Goal: Share content: Share content

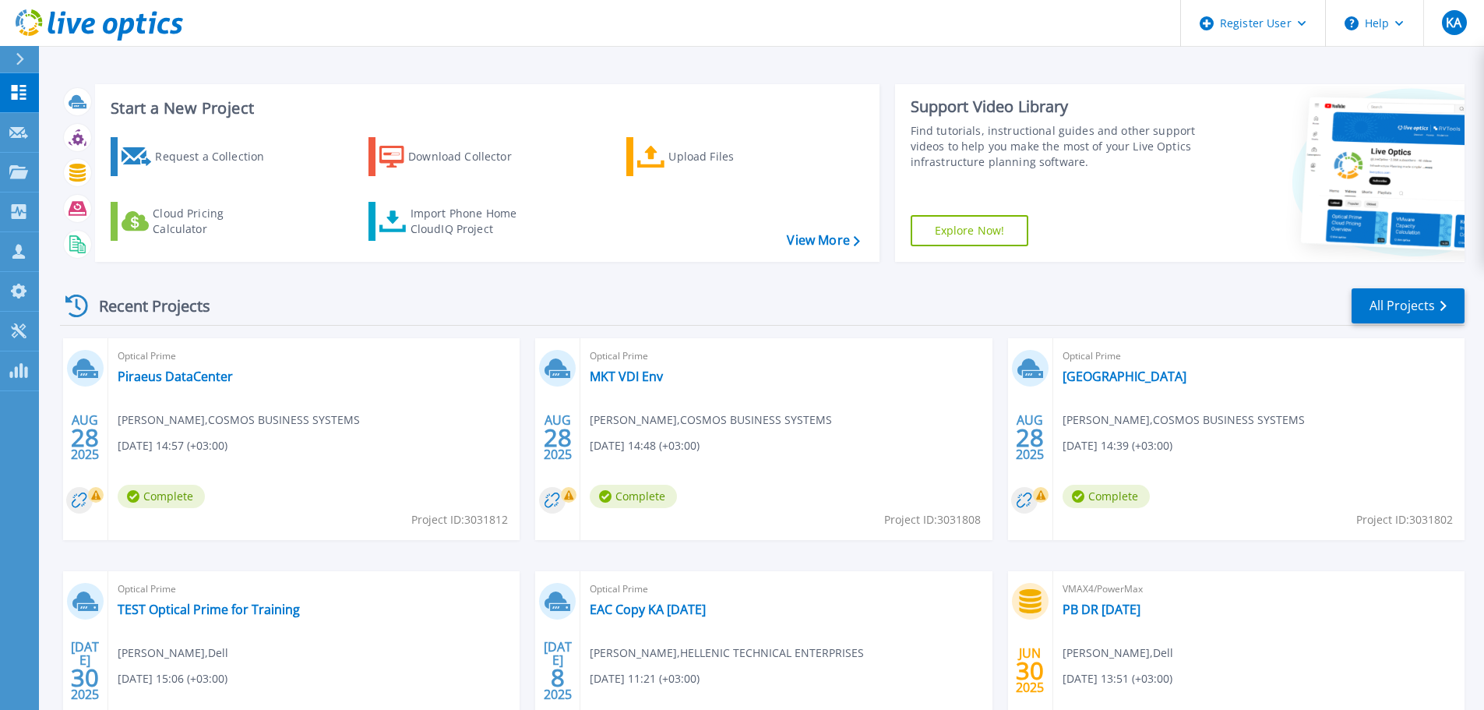
click at [19, 57] on icon at bounding box center [20, 59] width 9 height 12
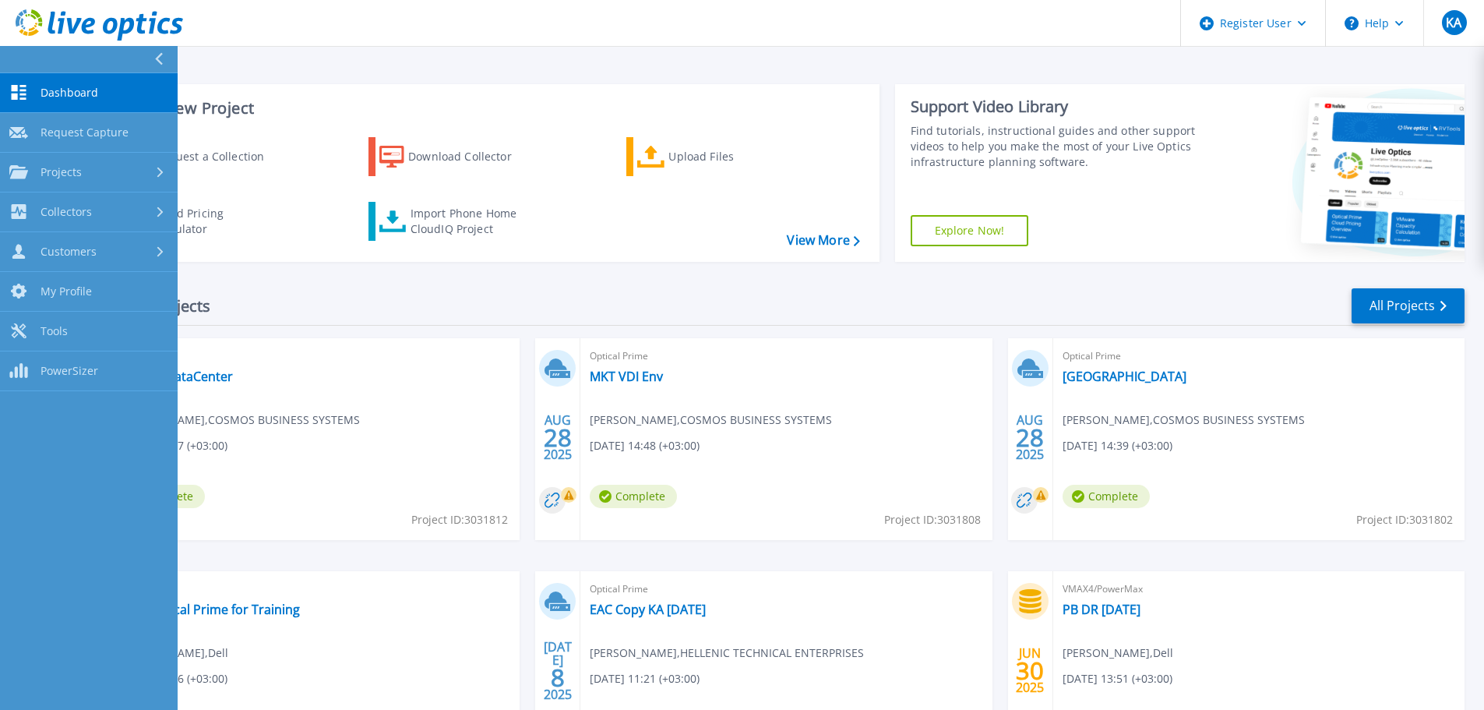
click at [77, 93] on span "Dashboard" at bounding box center [69, 93] width 58 height 14
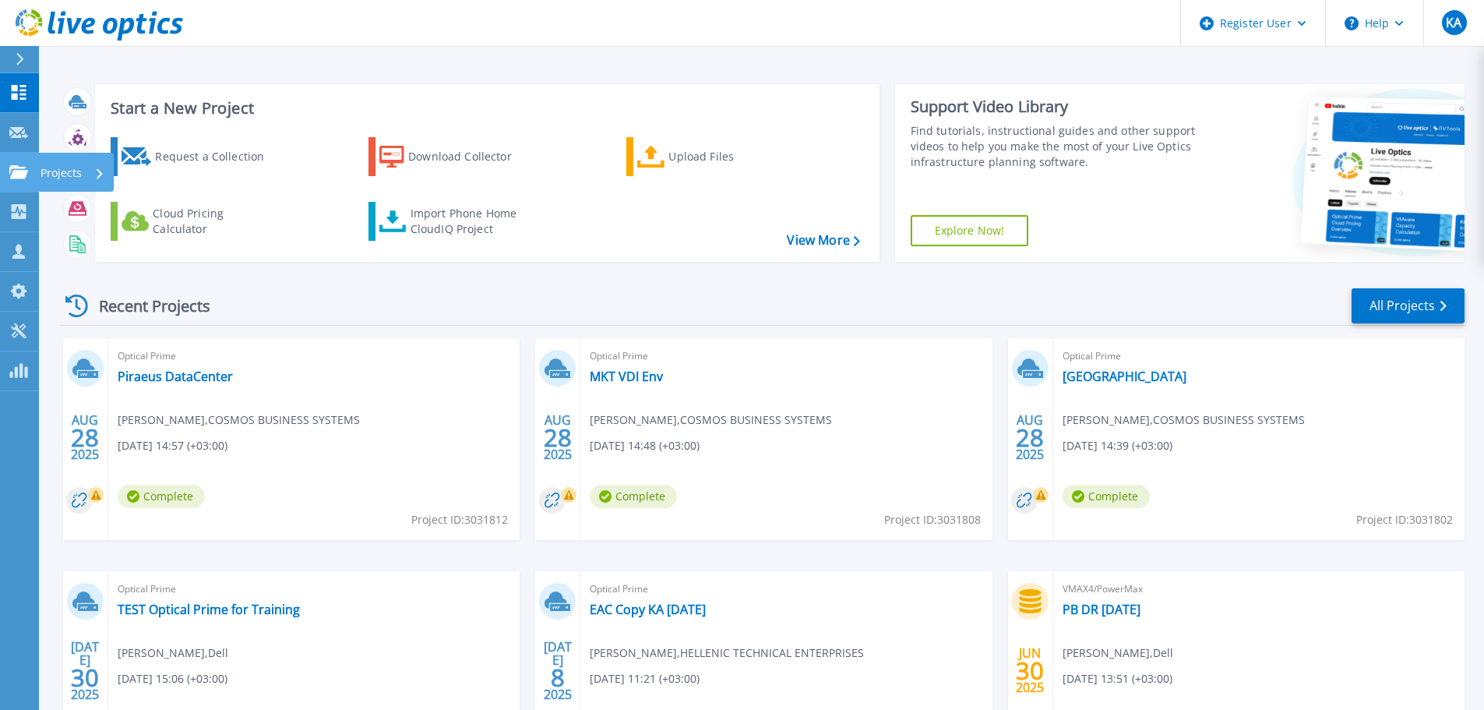
click at [19, 185] on link "Projects Projects" at bounding box center [19, 173] width 39 height 40
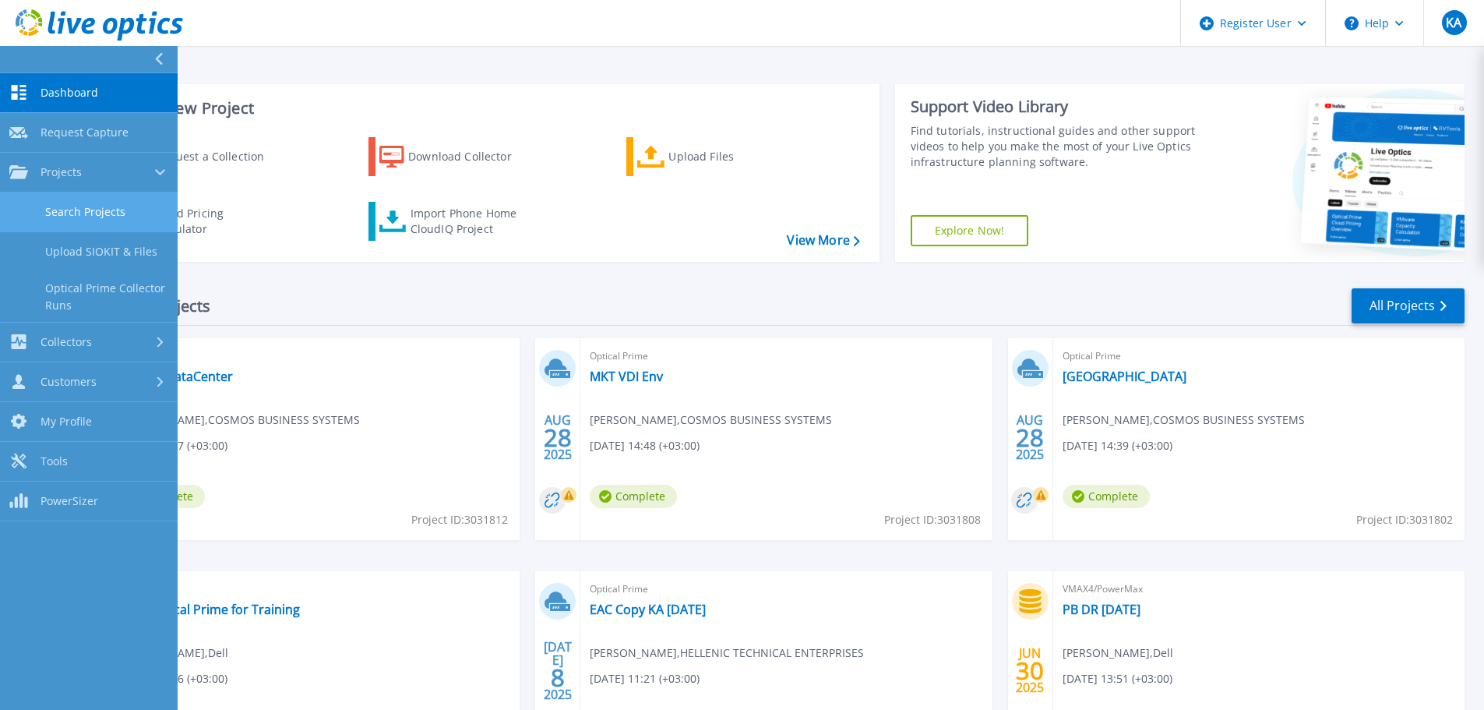
click at [89, 217] on link "Search Projects" at bounding box center [89, 212] width 178 height 40
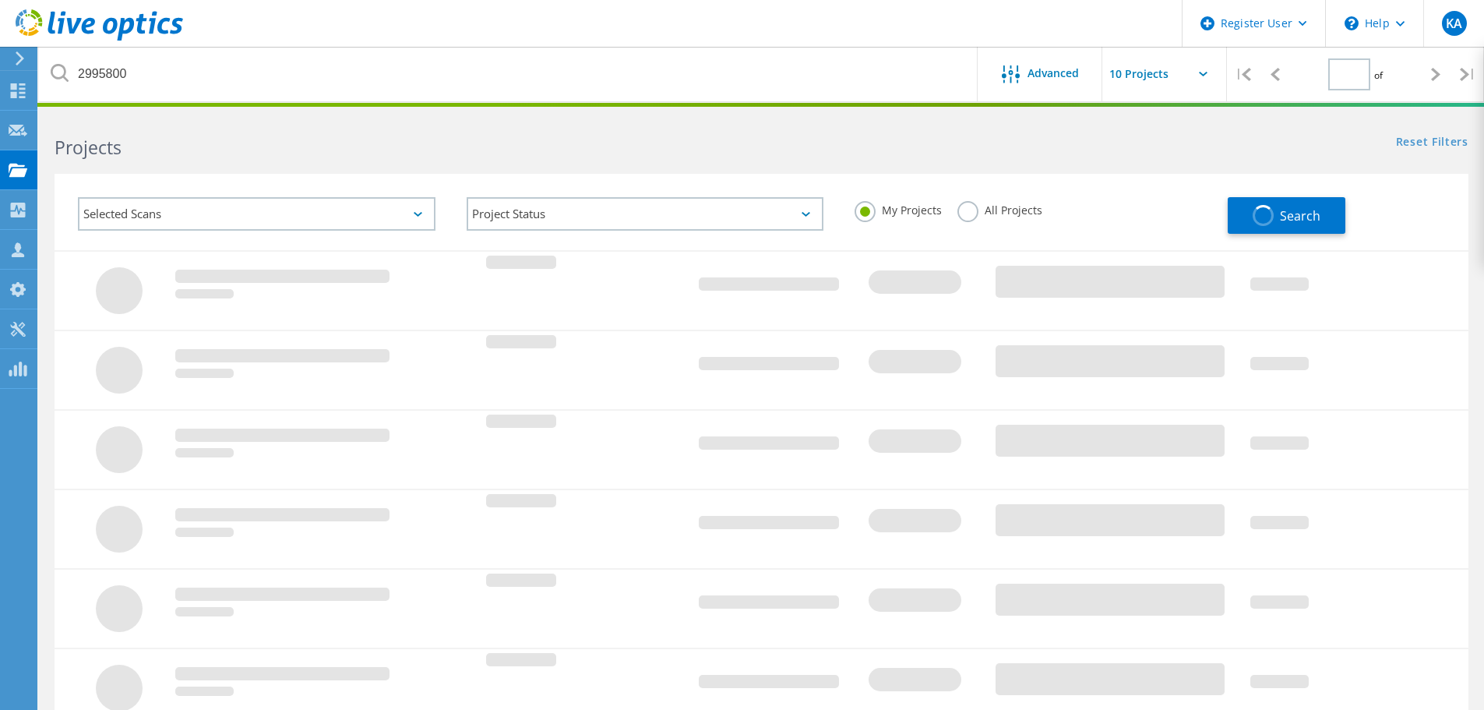
type input "1"
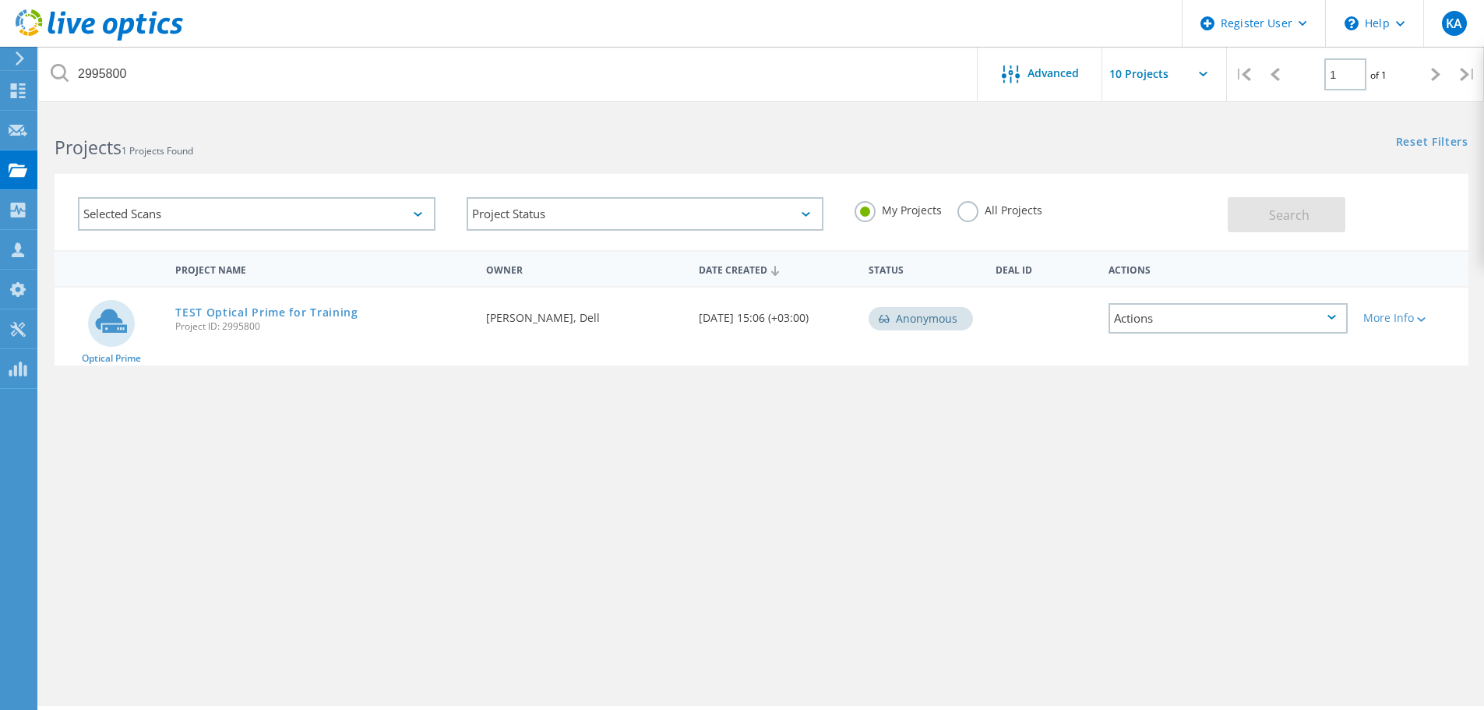
drag, startPoint x: 239, startPoint y: 310, endPoint x: 600, endPoint y: 589, distance: 456.4
click at [604, 590] on div "Project Name Owner Date Created Status Deal Id Actions Optical Prime TEST Optic…" at bounding box center [762, 452] width 1414 height 405
click at [315, 316] on link "TEST Optical Prime for Training" at bounding box center [266, 312] width 183 height 11
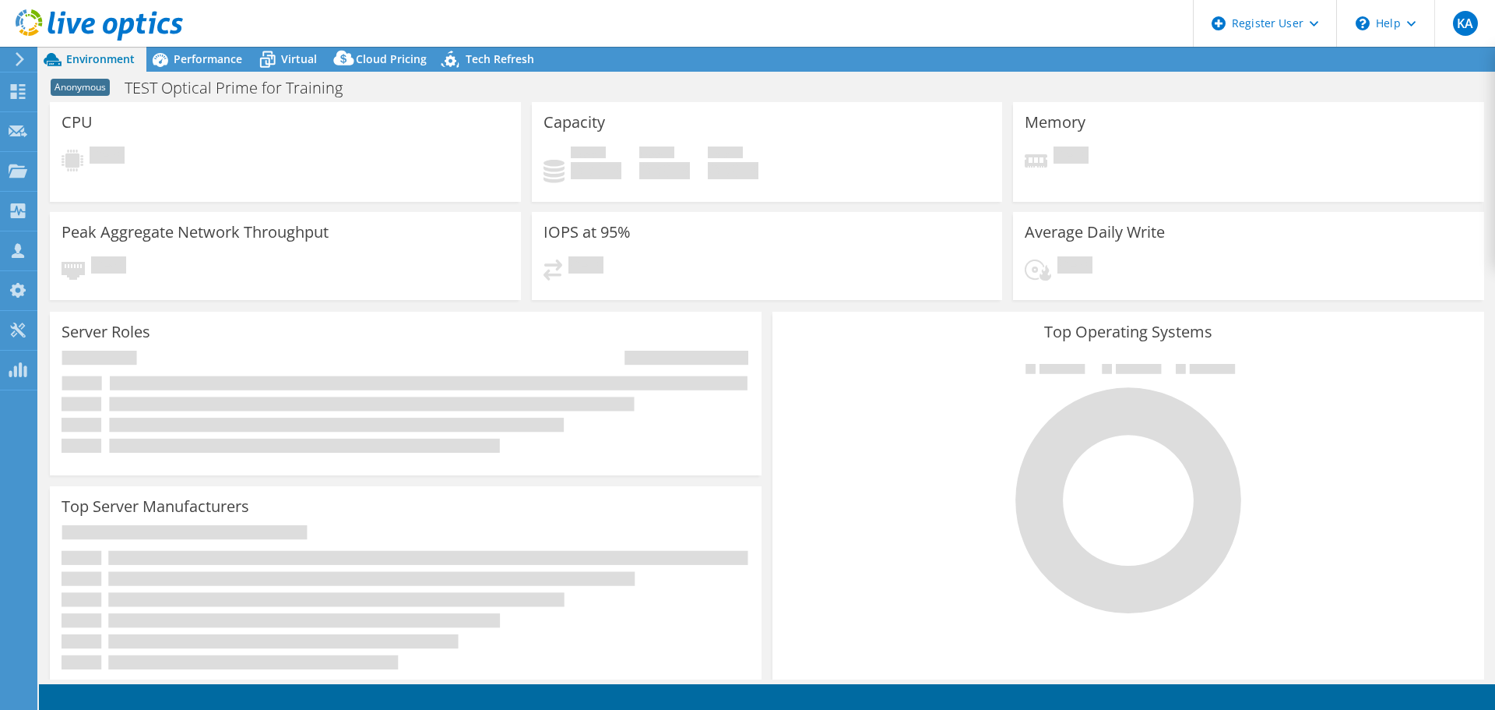
select select "USD"
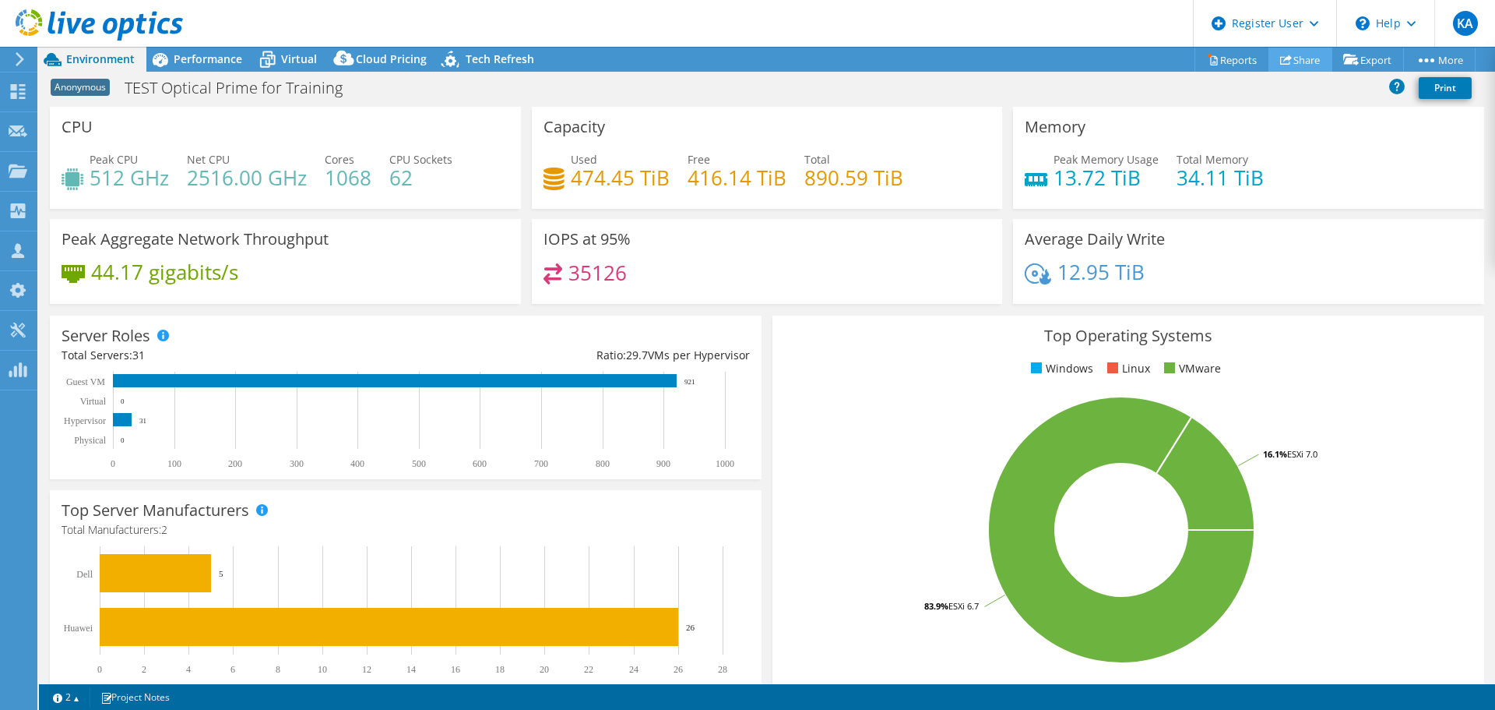
click at [1298, 60] on link "Share" at bounding box center [1301, 60] width 64 height 24
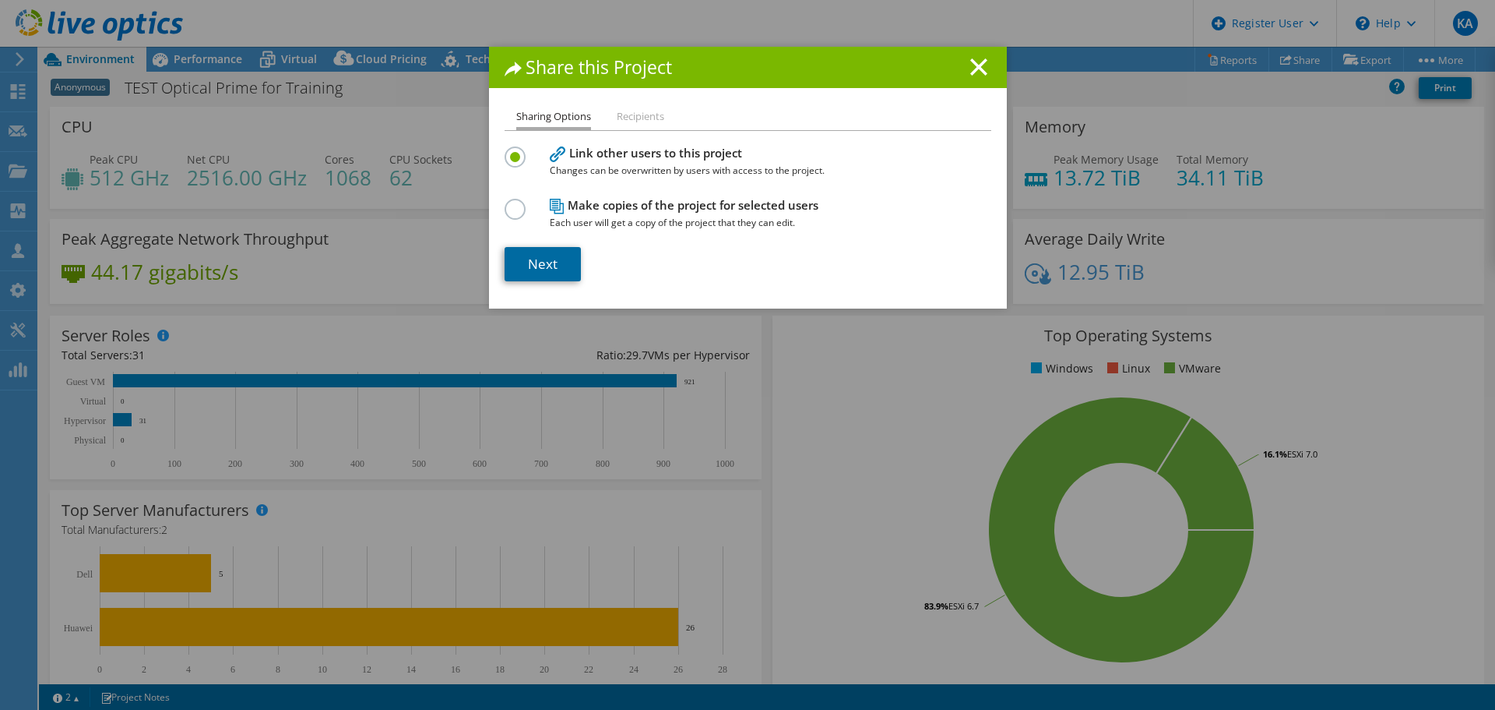
click at [542, 262] on link "Next" at bounding box center [543, 264] width 76 height 34
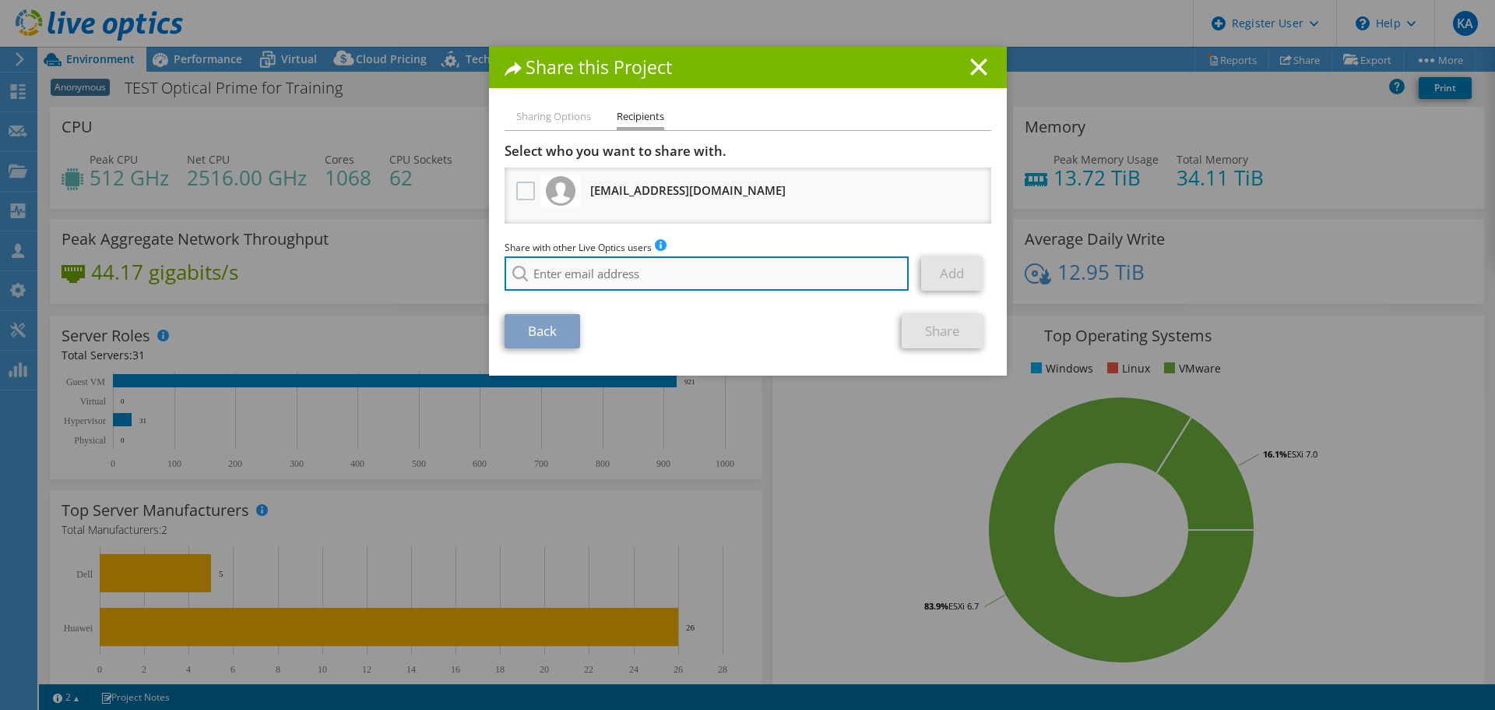
drag, startPoint x: 697, startPoint y: 271, endPoint x: 699, endPoint y: 280, distance: 9.6
click at [697, 272] on input "search" at bounding box center [707, 273] width 405 height 34
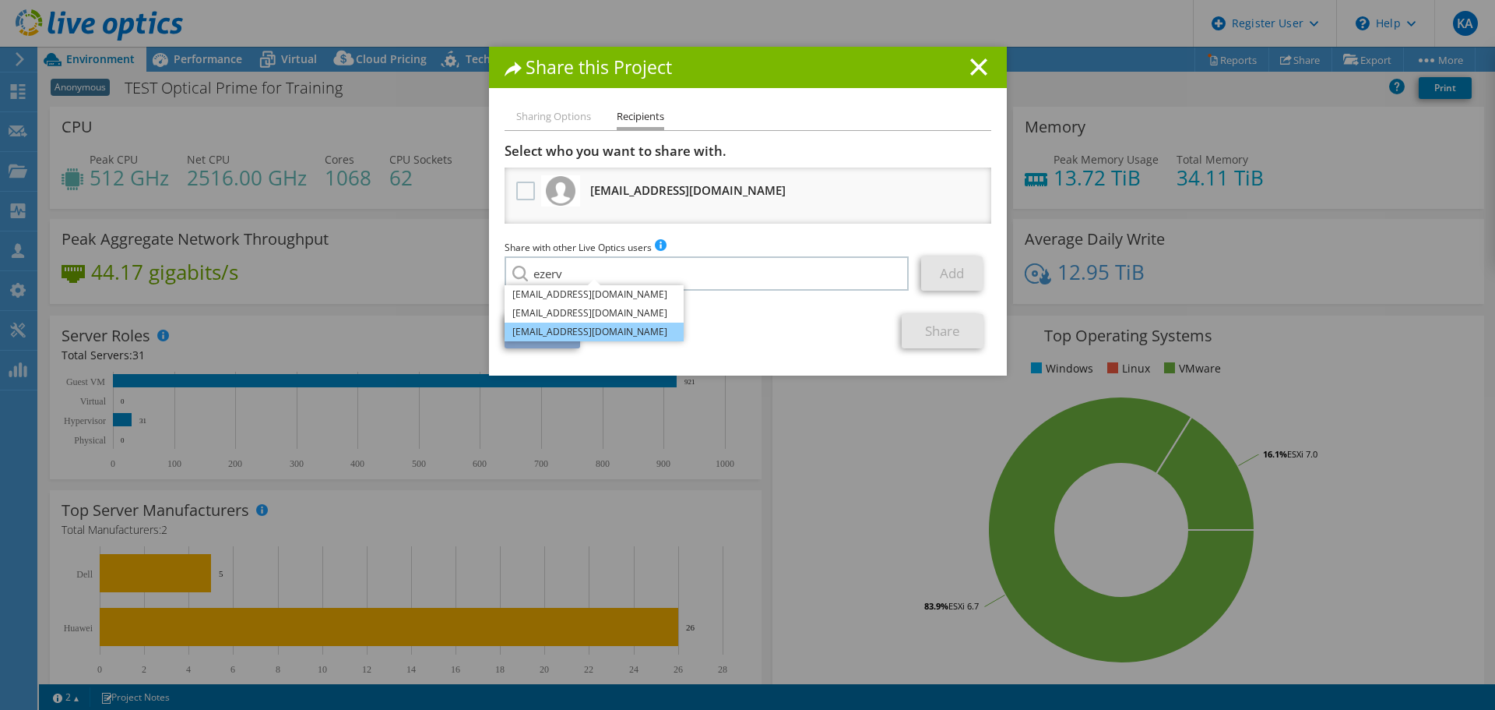
click at [629, 330] on li "[EMAIL_ADDRESS][DOMAIN_NAME]" at bounding box center [594, 331] width 179 height 19
type input "[EMAIL_ADDRESS][DOMAIN_NAME]"
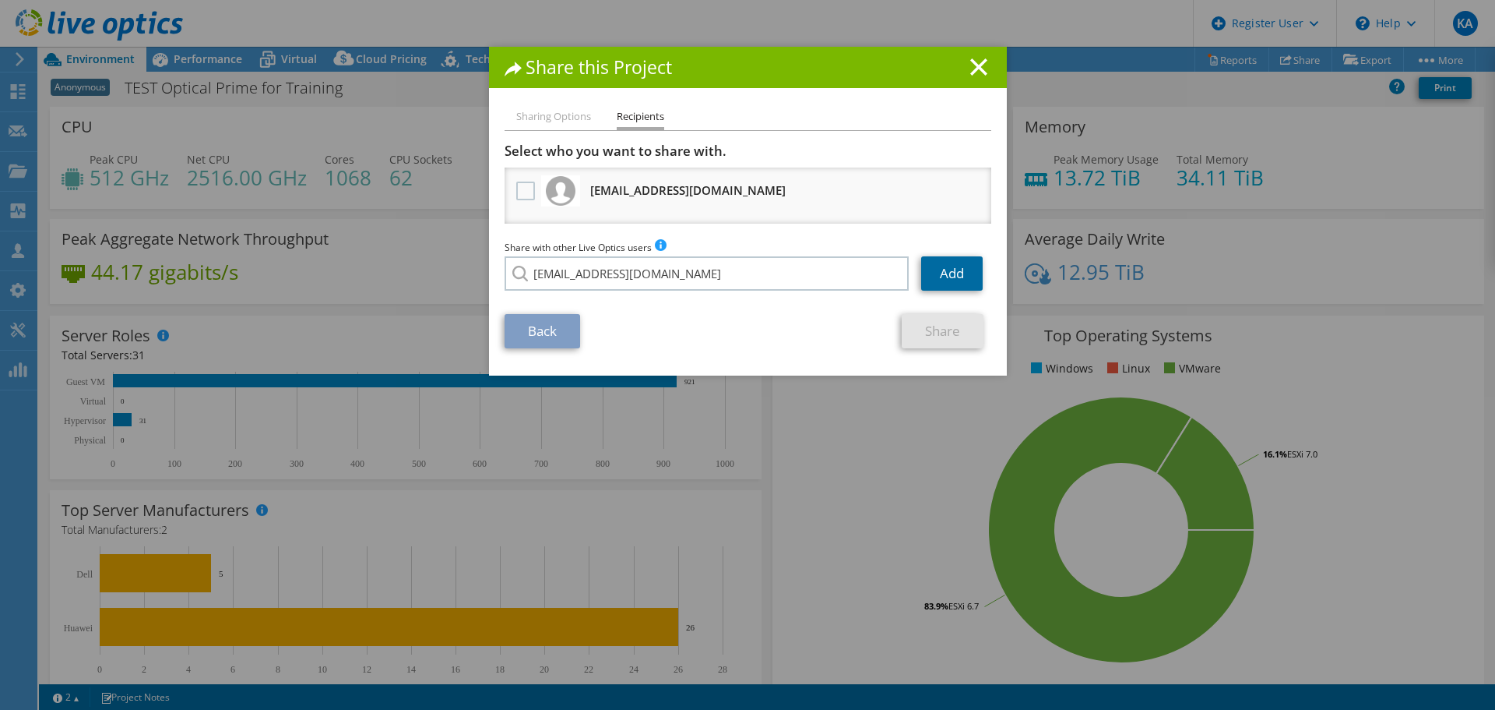
click at [939, 269] on link "Add" at bounding box center [952, 273] width 62 height 34
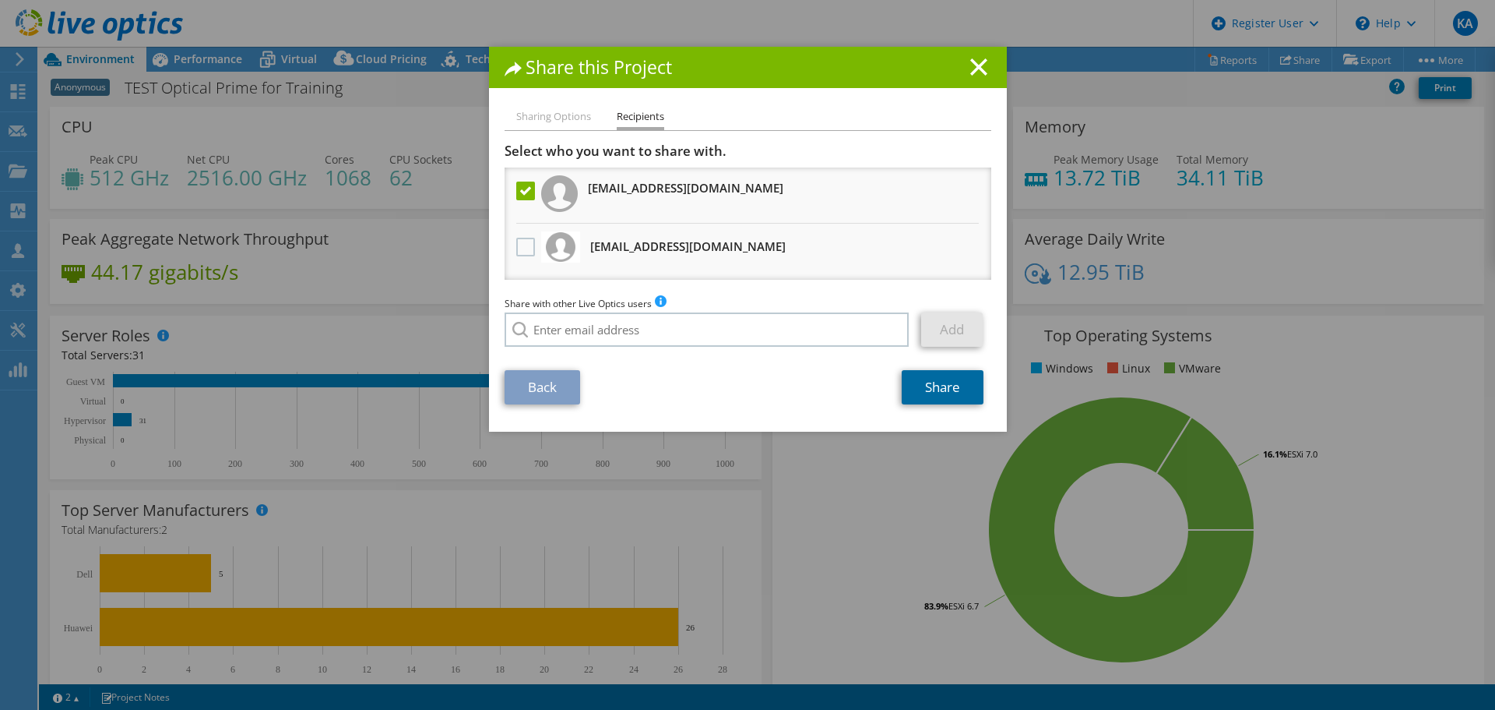
click at [947, 398] on link "Share" at bounding box center [943, 387] width 82 height 34
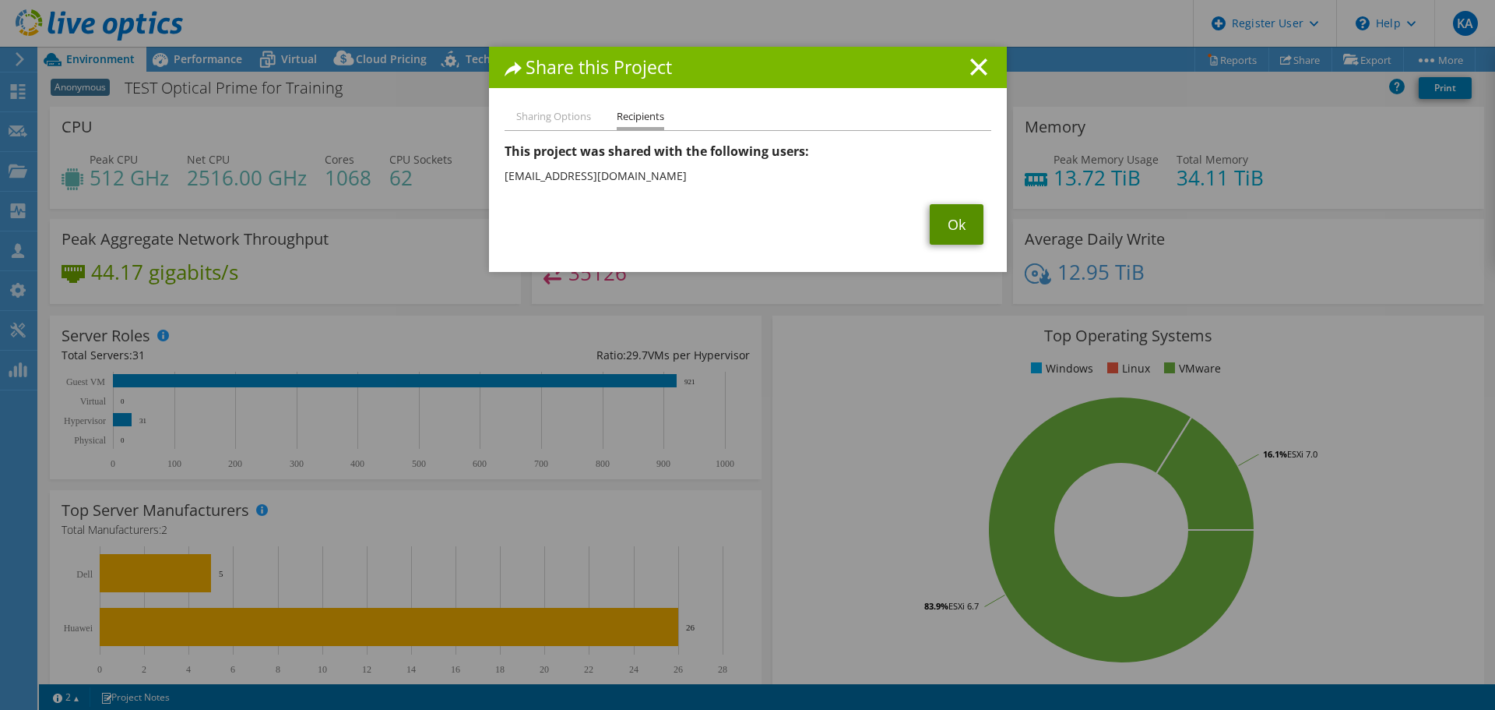
click at [941, 227] on link "Ok" at bounding box center [957, 224] width 54 height 40
